Goal: Register for event/course

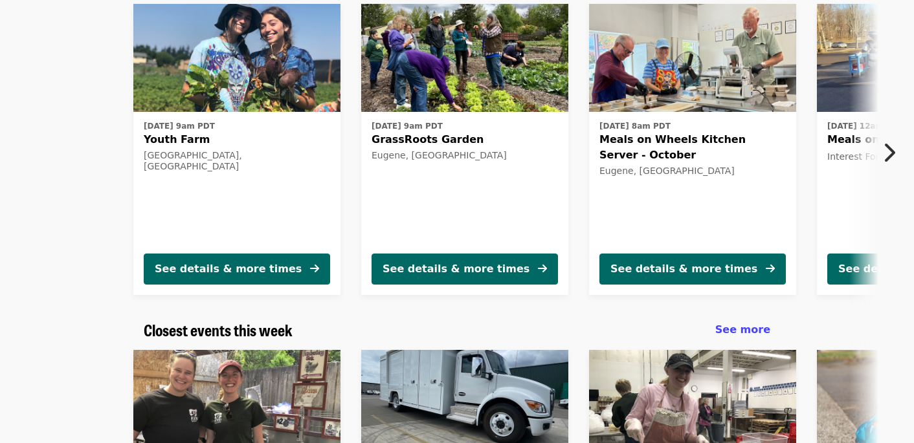
scroll to position [148, 0]
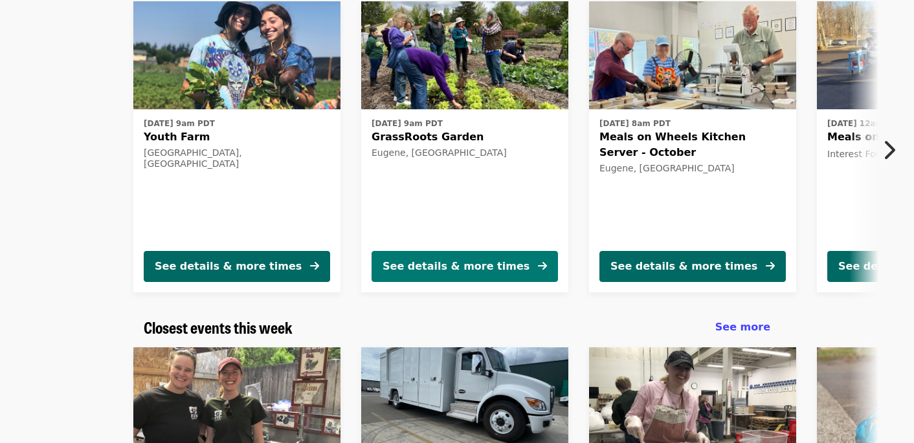
click at [426, 269] on div "See details & more times" at bounding box center [455, 267] width 147 height 16
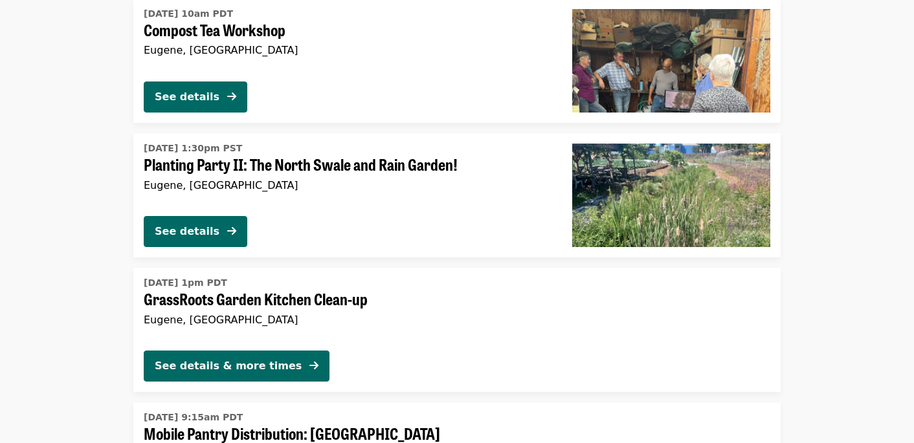
scroll to position [1003, 0]
